Goal: Information Seeking & Learning: Learn about a topic

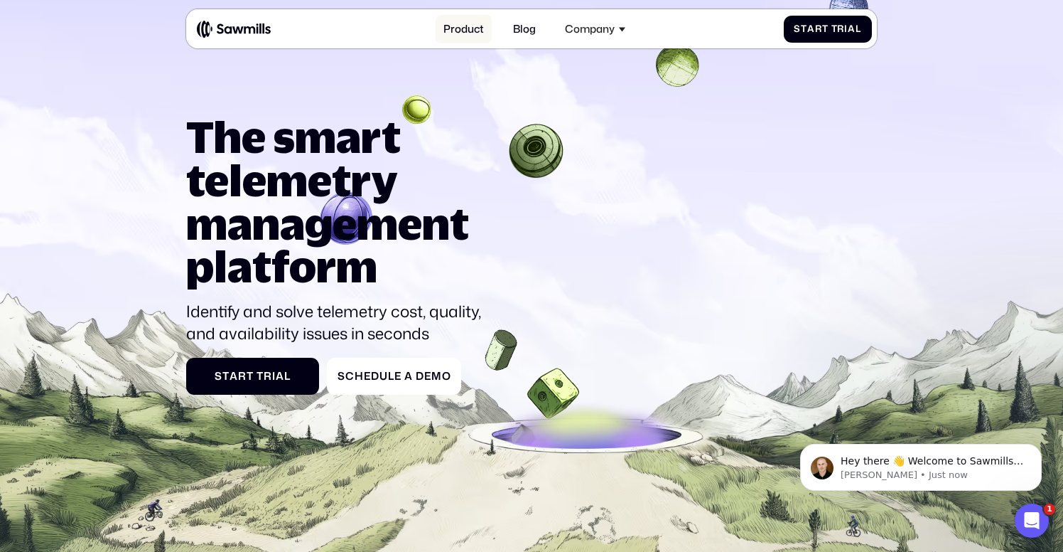
click at [466, 33] on link "Product" at bounding box center [464, 29] width 56 height 28
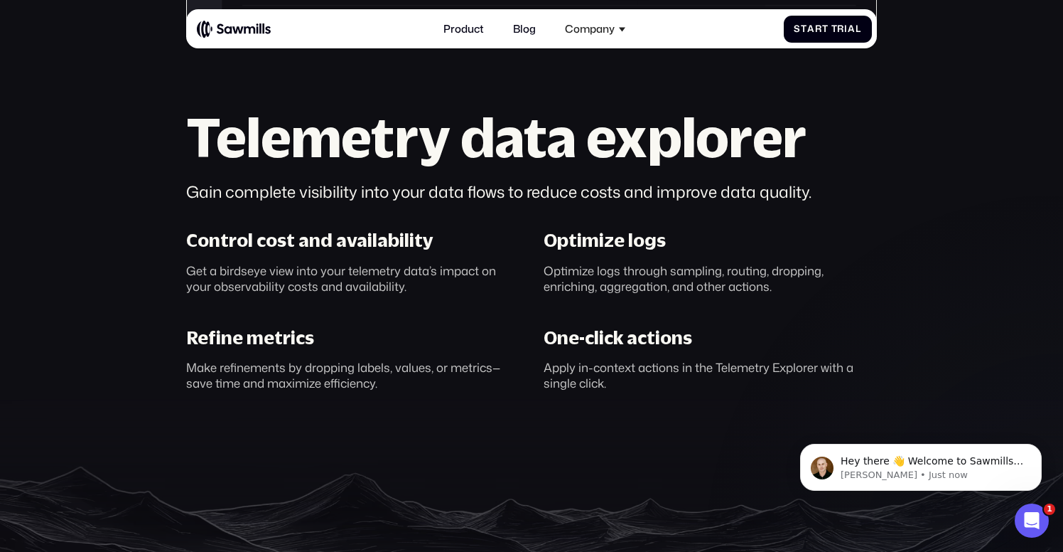
scroll to position [883, 0]
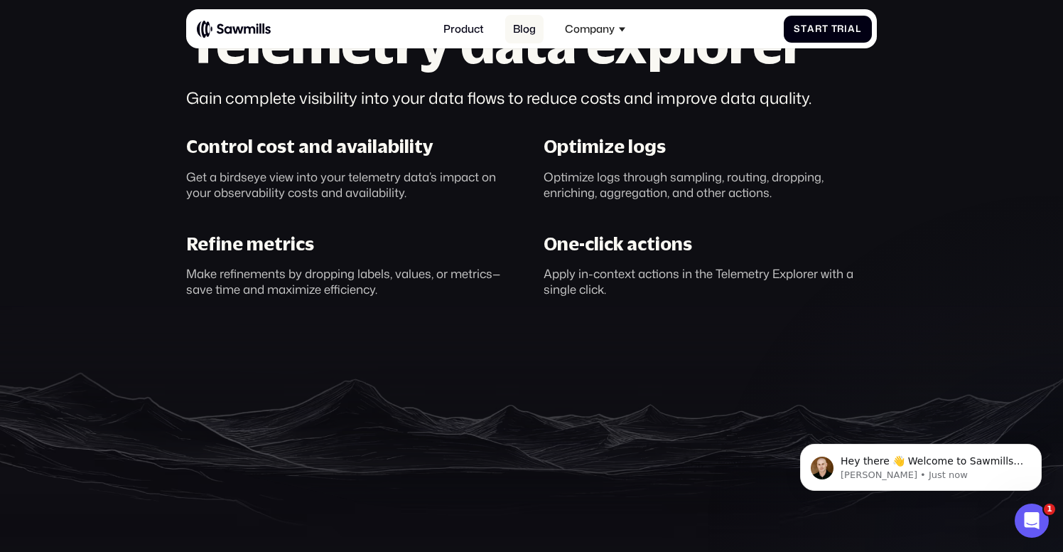
click at [534, 33] on link "Blog" at bounding box center [524, 29] width 38 height 28
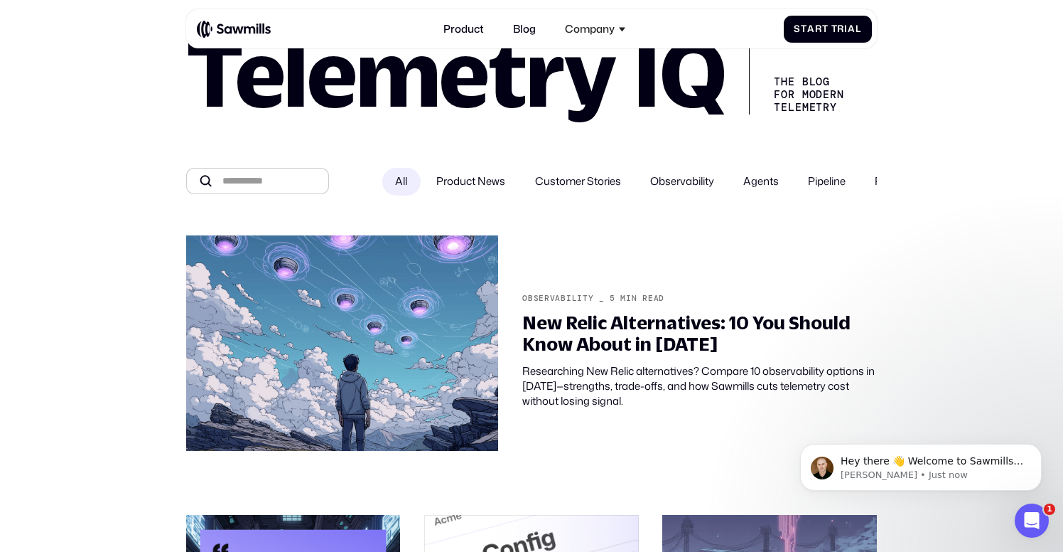
scroll to position [60, 0]
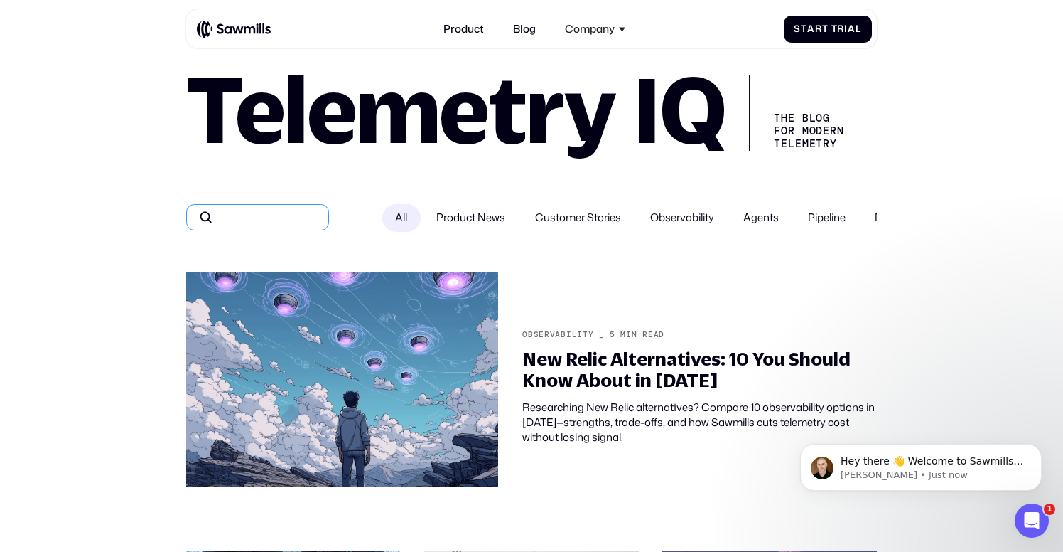
click at [294, 230] on input "All" at bounding box center [257, 217] width 143 height 26
type input "*"
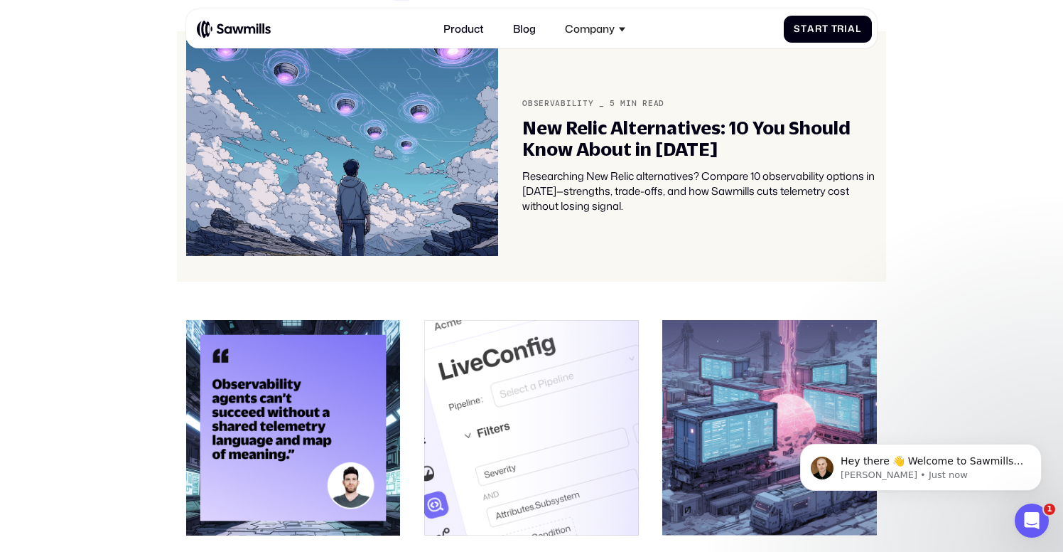
scroll to position [424, 0]
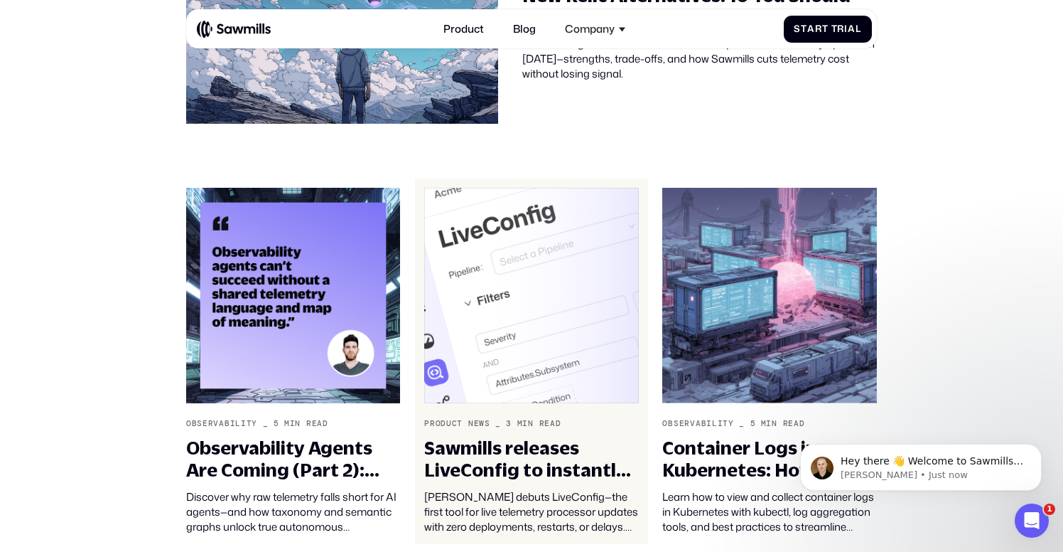
click at [564, 282] on img at bounding box center [531, 295] width 215 height 215
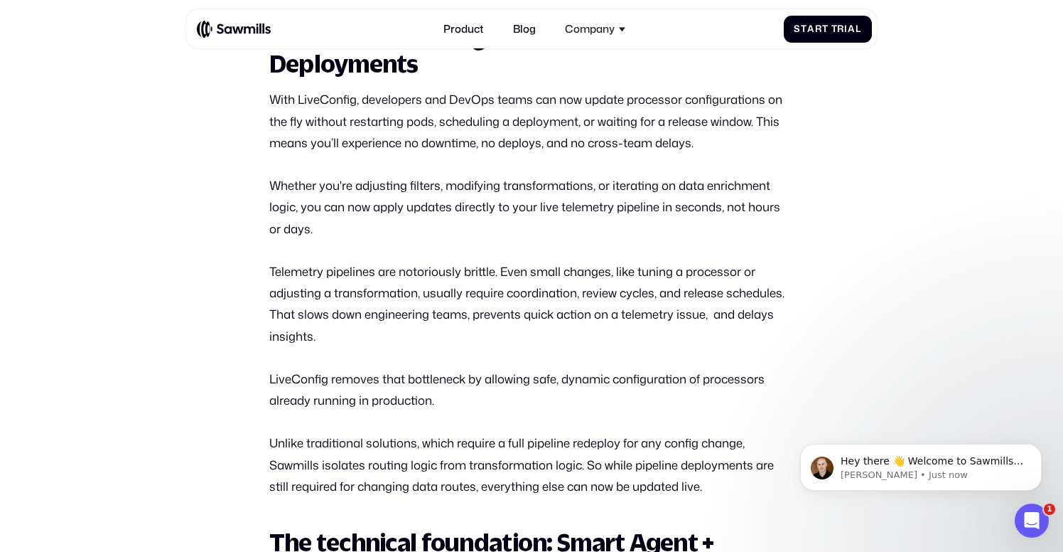
scroll to position [1045, 0]
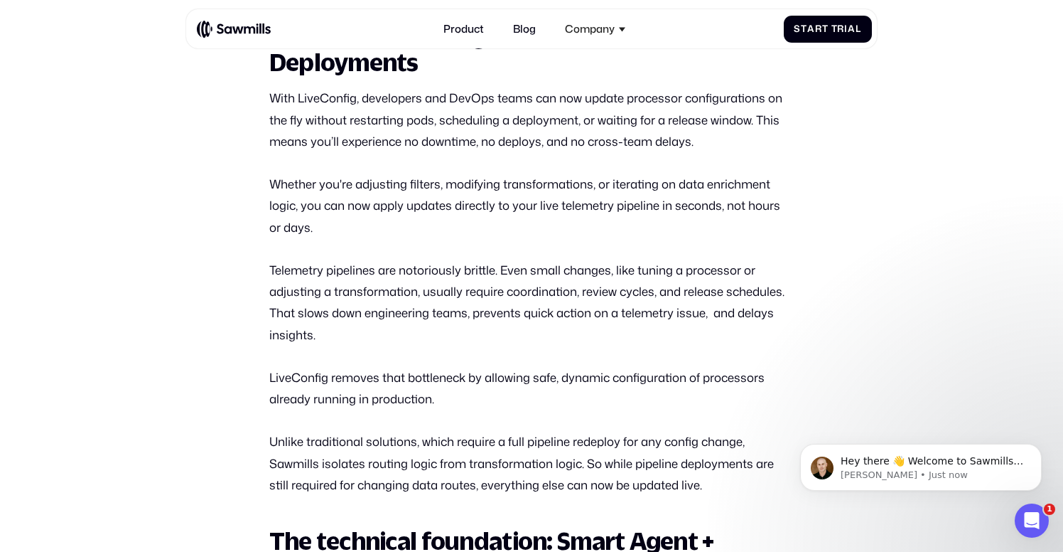
click at [413, 372] on p "LiveConfig removes that bottleneck by allowing safe, dynamic configuration of p…" at bounding box center [531, 388] width 525 height 43
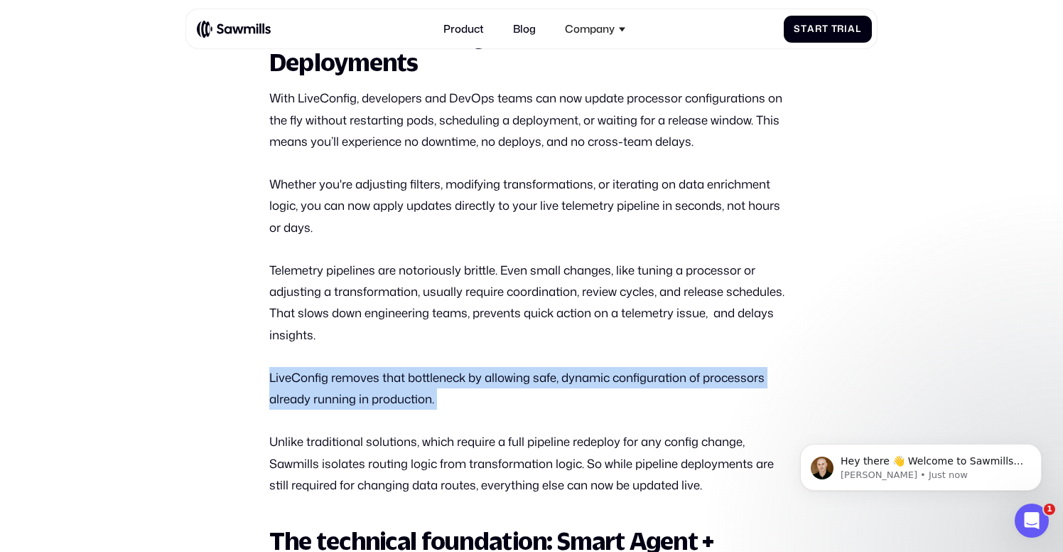
click at [413, 372] on p "LiveConfig removes that bottleneck by allowing safe, dynamic configuration of p…" at bounding box center [531, 388] width 525 height 43
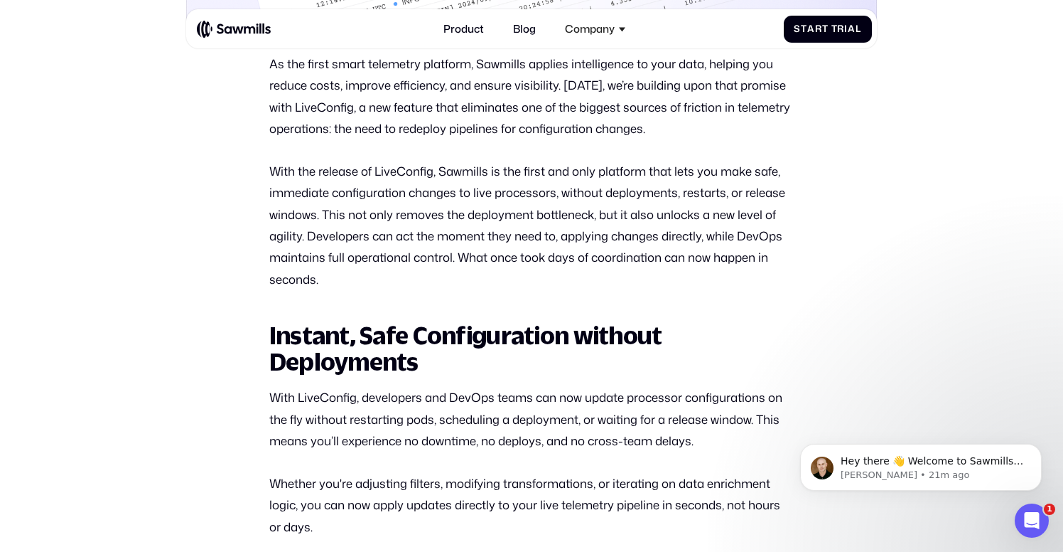
scroll to position [0, 0]
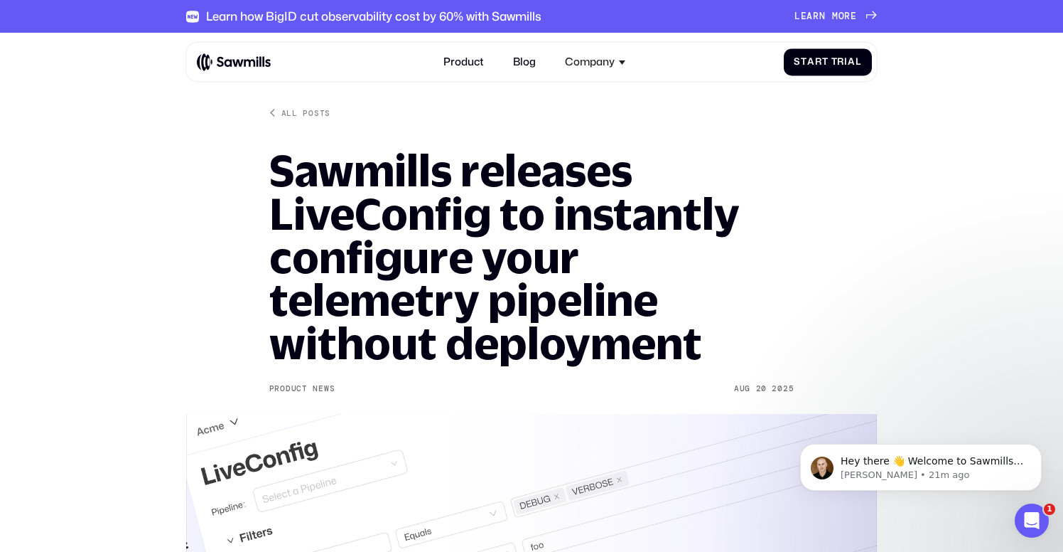
click at [243, 51] on div "Product Blog Company About All things Sawmills Careers Join our team Newsroom S…" at bounding box center [534, 62] width 675 height 28
click at [243, 58] on img at bounding box center [234, 62] width 75 height 18
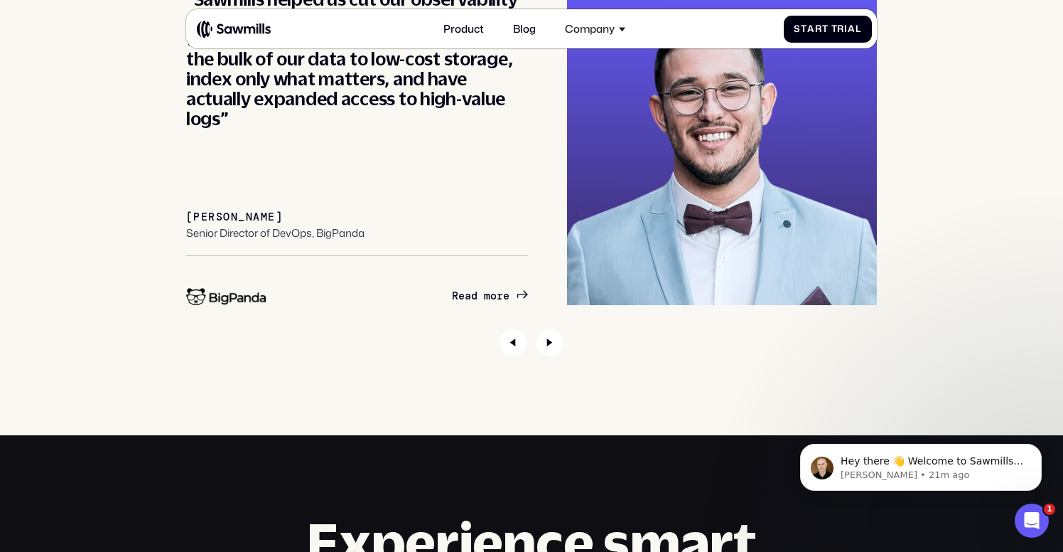
scroll to position [4910, 0]
